Goal: Task Accomplishment & Management: Use online tool/utility

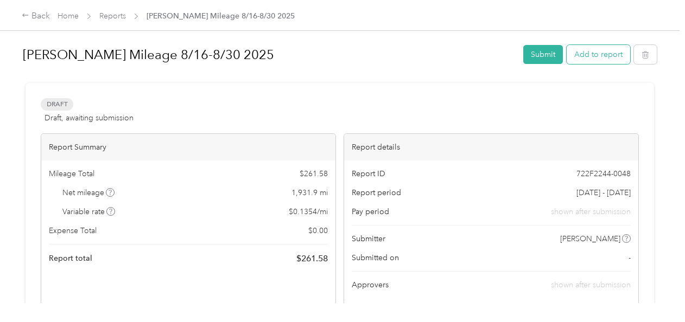
click at [593, 56] on button "Add to report" at bounding box center [597, 54] width 63 height 19
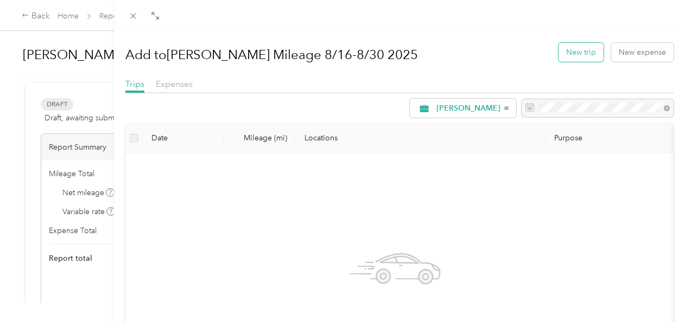
click at [578, 56] on button "New trip" at bounding box center [580, 52] width 45 height 19
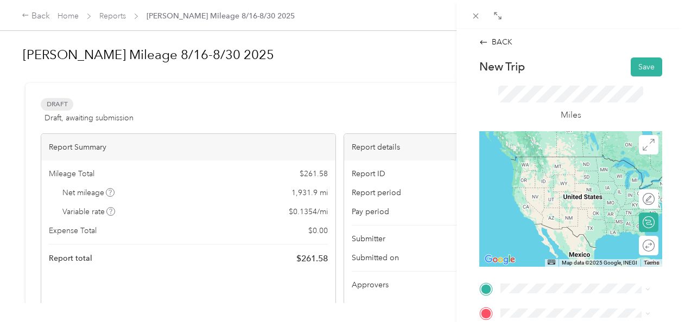
drag, startPoint x: 546, startPoint y: 167, endPoint x: 281, endPoint y: 119, distance: 269.0
click at [281, 119] on div "BACK New Trip Save This trip cannot be edited because it is either under review…" at bounding box center [342, 161] width 685 height 322
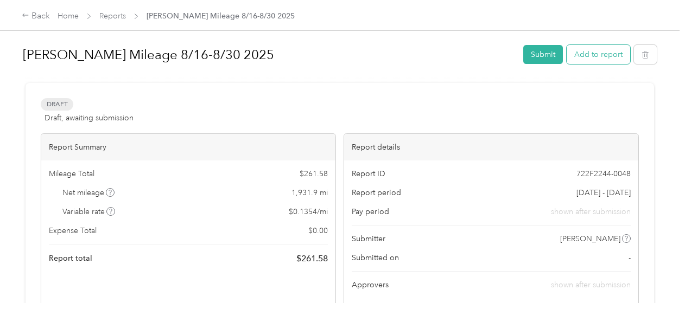
drag, startPoint x: 577, startPoint y: 59, endPoint x: 589, endPoint y: 54, distance: 12.7
click at [589, 54] on button "Add to report" at bounding box center [597, 54] width 63 height 19
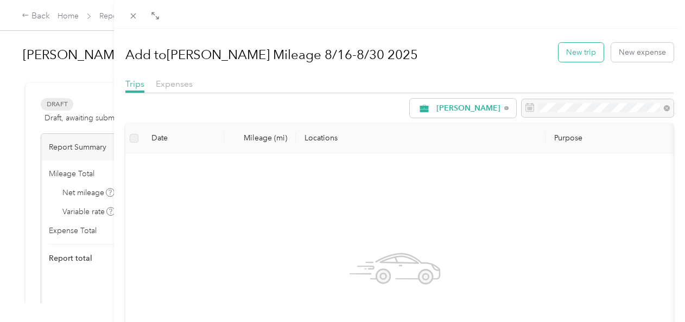
click at [589, 54] on button "New trip" at bounding box center [580, 52] width 45 height 19
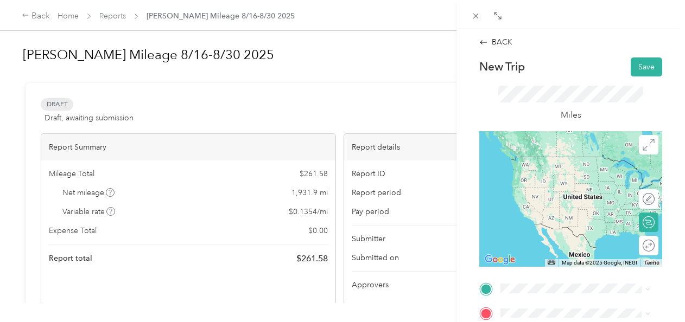
click at [555, 161] on span "[STREET_ADDRESS][US_STATE]" at bounding box center [575, 156] width 108 height 10
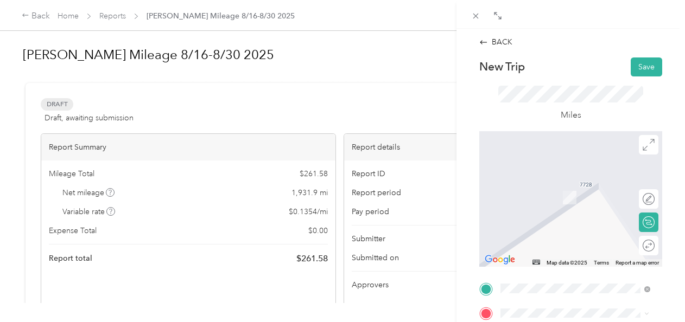
click at [556, 229] on span "[STREET_ADDRESS]" at bounding box center [555, 231] width 69 height 9
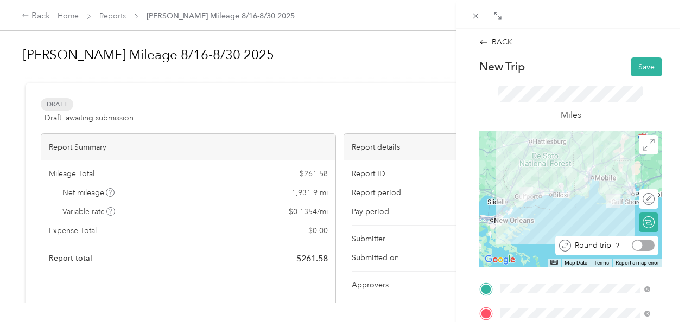
click at [639, 246] on div at bounding box center [642, 245] width 23 height 11
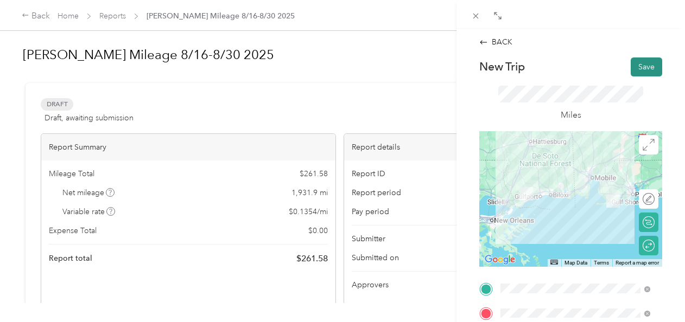
click at [631, 63] on button "Save" at bounding box center [645, 66] width 31 height 19
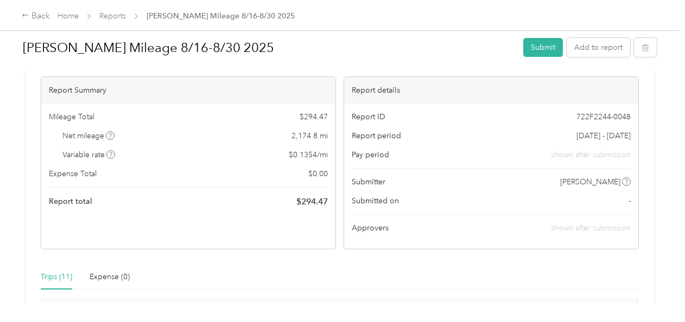
scroll to position [59, 0]
